Goal: Task Accomplishment & Management: Manage account settings

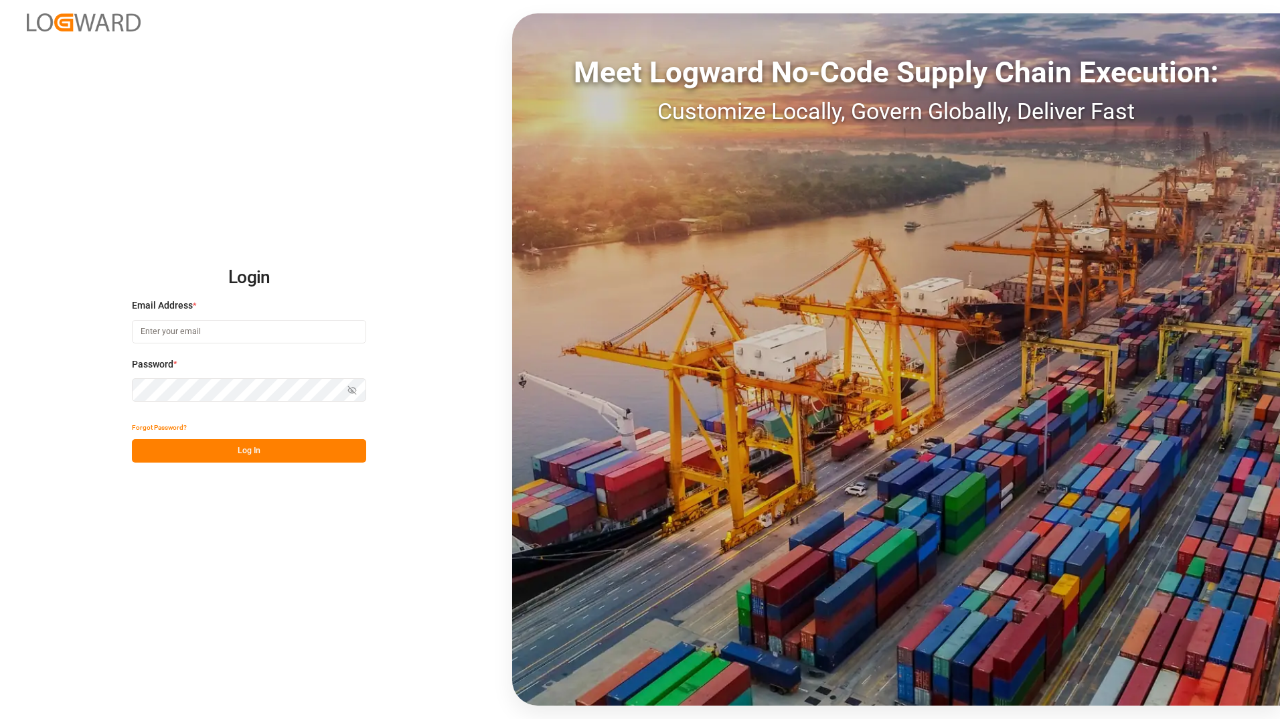
type input "[PERSON_NAME][EMAIL_ADDRESS][PERSON_NAME][DOMAIN_NAME]"
click at [235, 461] on button "Log In" at bounding box center [249, 450] width 234 height 23
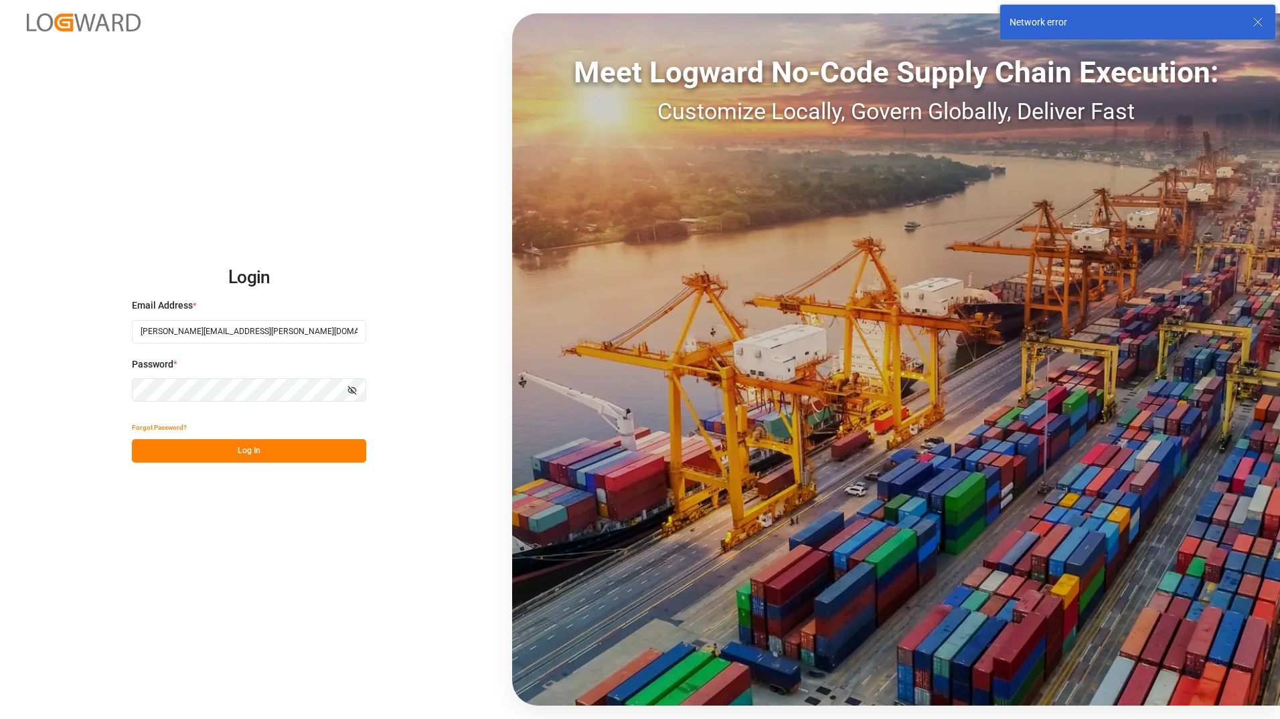
click at [270, 458] on button "Log In" at bounding box center [249, 450] width 234 height 23
